Goal: Navigation & Orientation: Find specific page/section

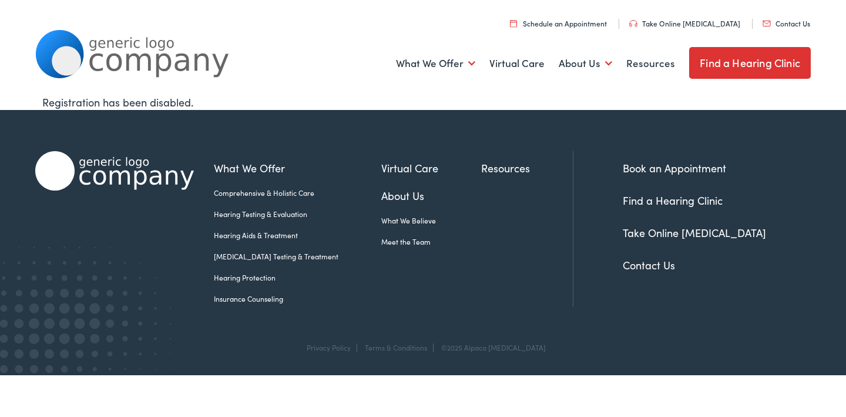
click at [271, 219] on link "Hearing Testing & Evaluation" at bounding box center [297, 214] width 167 height 11
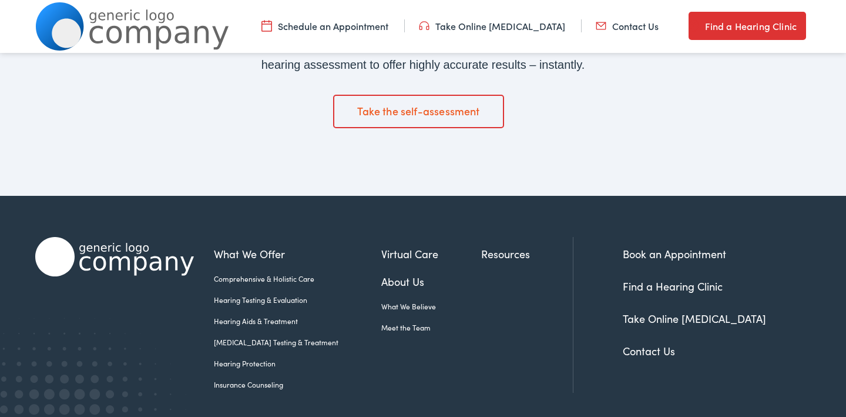
scroll to position [2026, 0]
